Goal: Transaction & Acquisition: Purchase product/service

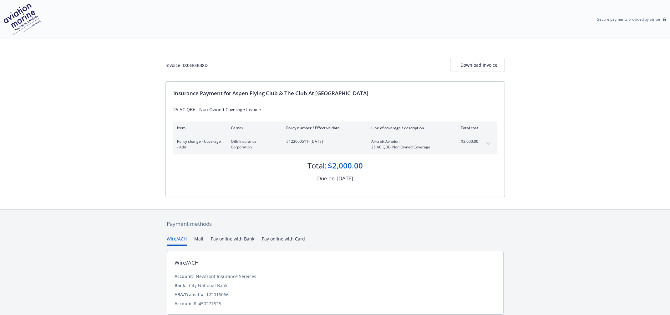
click at [235, 235] on button "Pay online with Bank" at bounding box center [232, 240] width 43 height 10
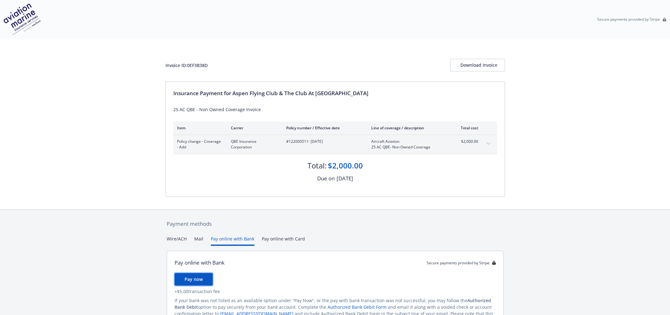
click at [194, 276] on span "Pay now" at bounding box center [193, 279] width 18 height 6
